Goal: Information Seeking & Learning: Find specific fact

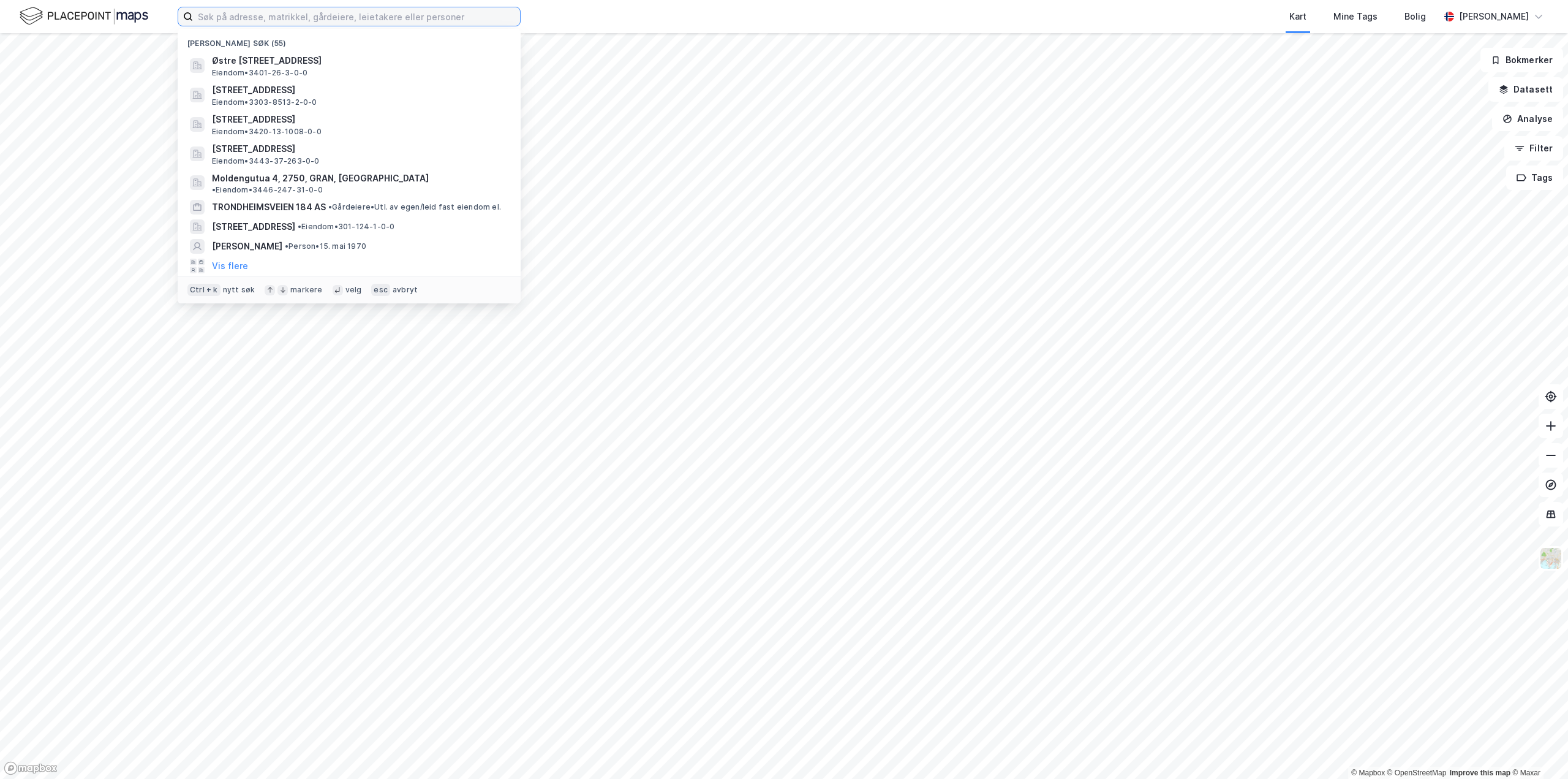
click at [332, 24] on input at bounding box center [356, 16] width 327 height 18
paste input "Røsandåsen 16"
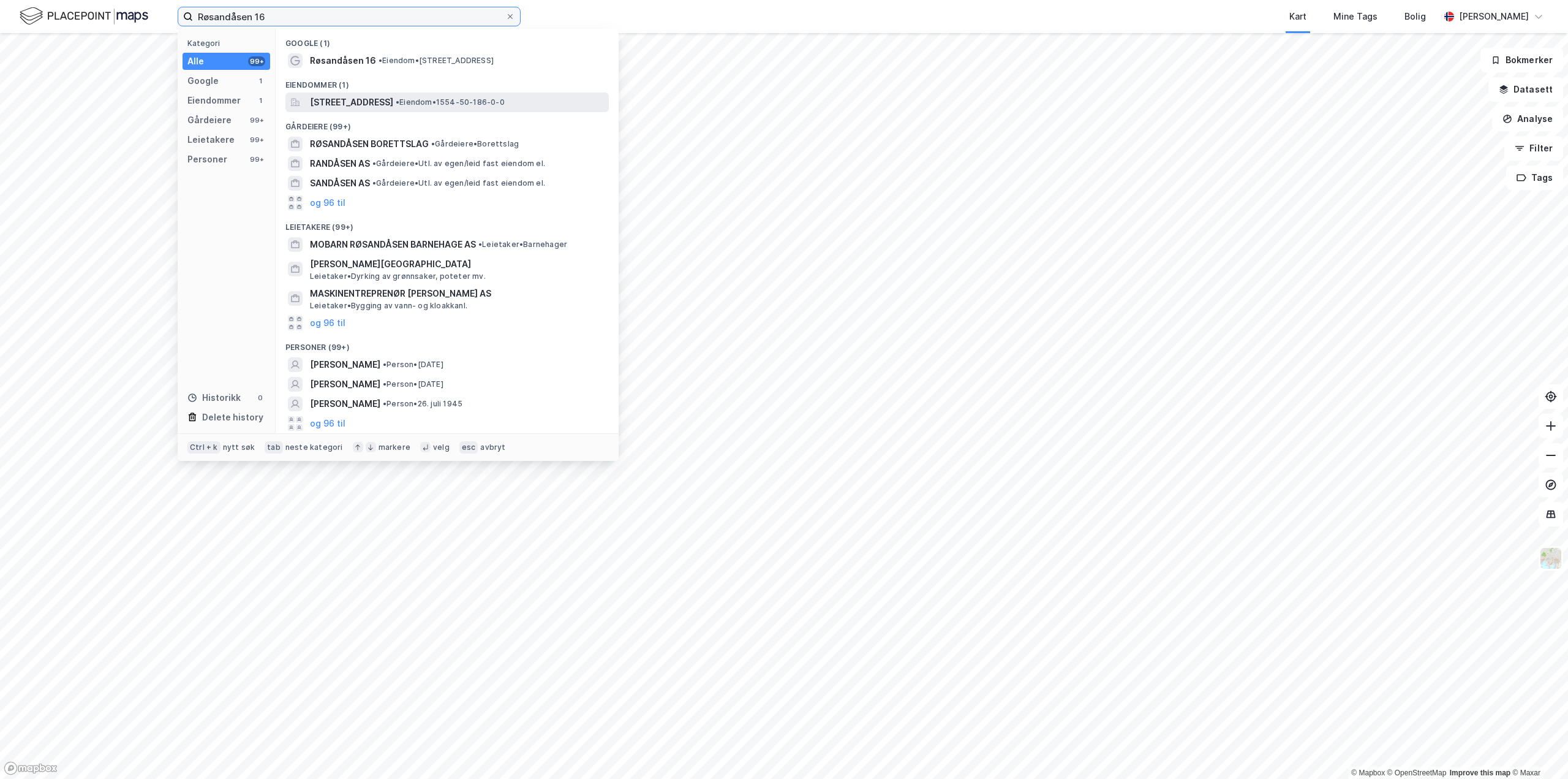
type input "Røsandåsen 16"
click at [362, 106] on span "[STREET_ADDRESS]" at bounding box center [351, 102] width 83 height 15
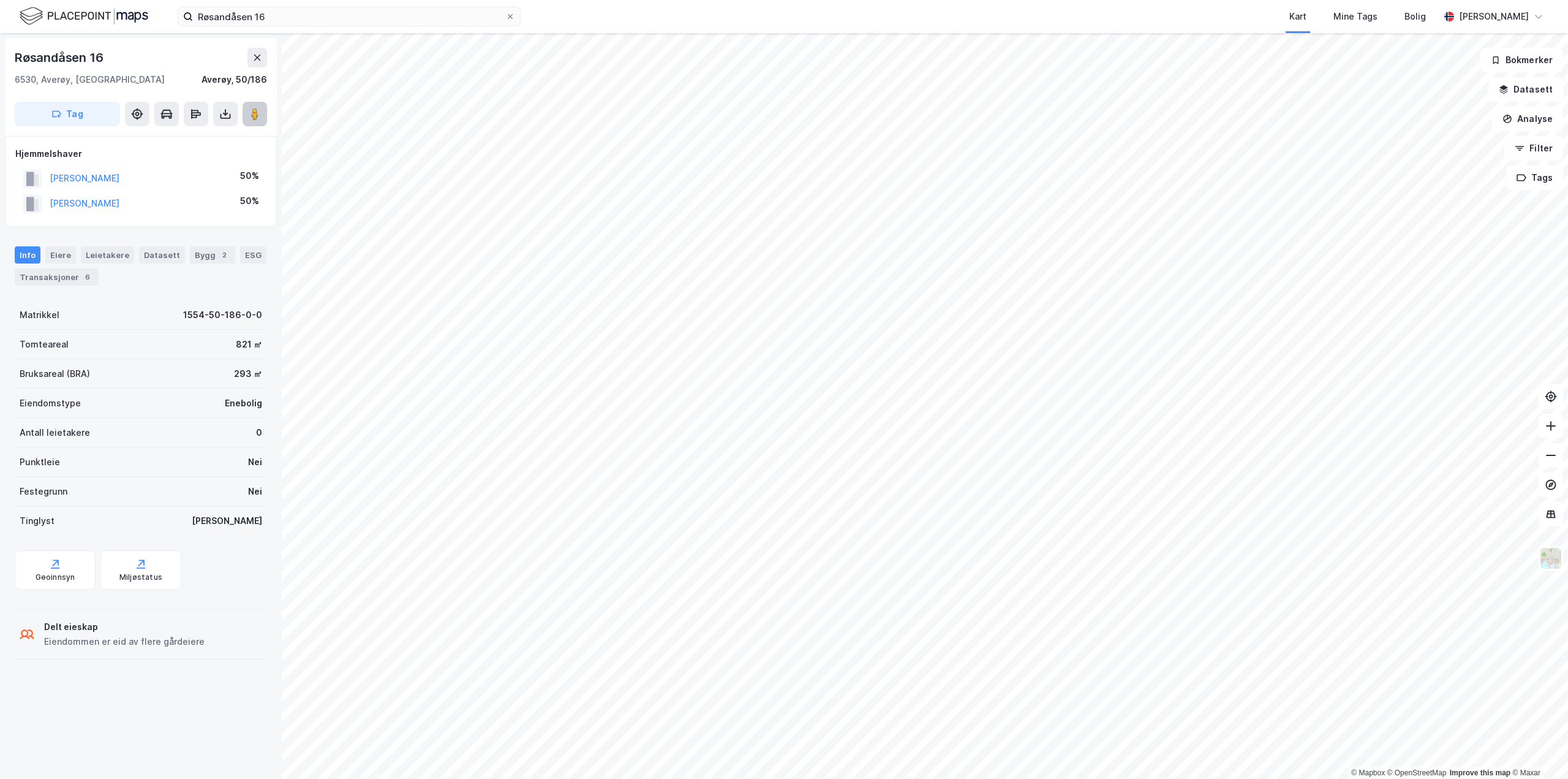
click at [257, 113] on image at bounding box center [254, 113] width 7 height 12
click at [0, 0] on button "[PERSON_NAME]" at bounding box center [0, 0] width 0 height 0
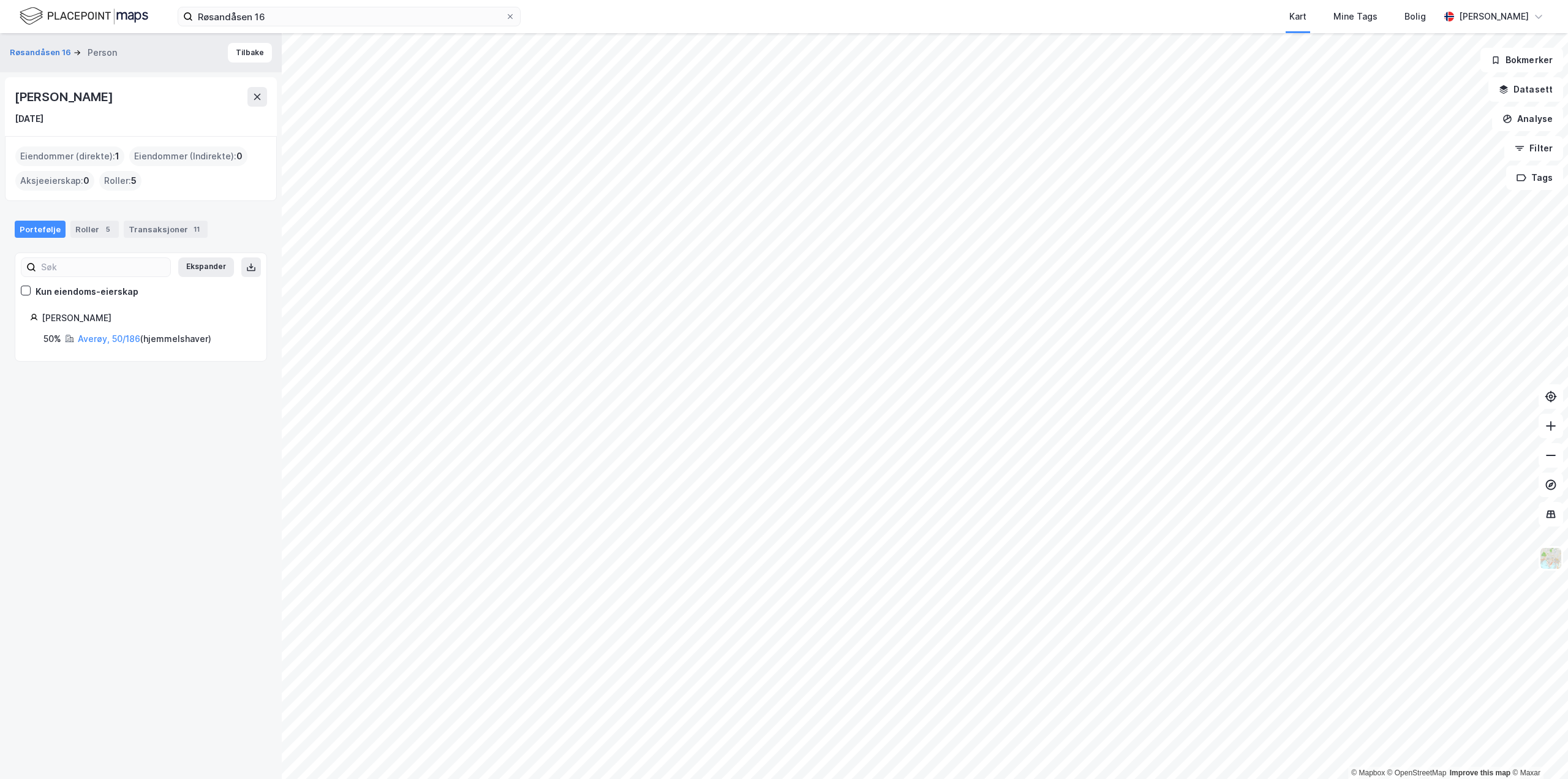
click at [103, 321] on div "[PERSON_NAME]" at bounding box center [147, 318] width 210 height 15
drag, startPoint x: 108, startPoint y: 317, endPoint x: 44, endPoint y: 321, distance: 64.1
click at [44, 321] on div "[PERSON_NAME]" at bounding box center [147, 318] width 210 height 15
copy div "[PERSON_NAME]"
